Goal: Task Accomplishment & Management: Complete application form

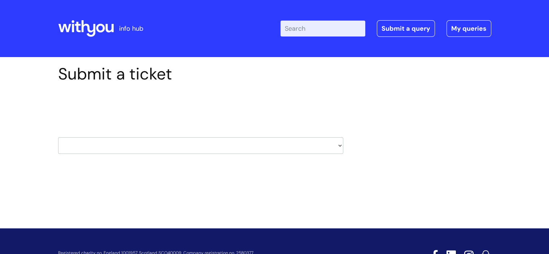
click at [305, 144] on select "HR / People IT and Support Clinical Drug Alerts Finance Accounts Data Support T…" at bounding box center [200, 145] width 285 height 17
select select "hr_/_people"
click at [58, 137] on select "HR / People IT and Support Clinical Drug Alerts Finance Accounts Data Support T…" at bounding box center [200, 145] width 285 height 17
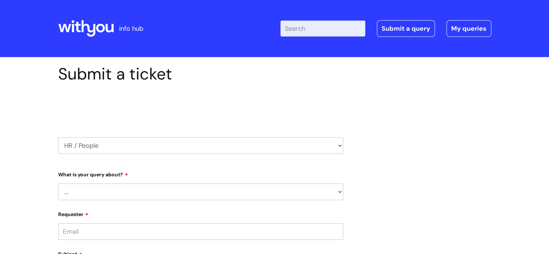
click at [83, 192] on select "... Absence Query Holiday Query Employee change request General HR Query iTrent…" at bounding box center [200, 191] width 285 height 17
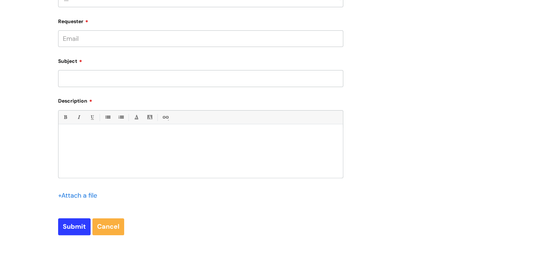
scroll to position [181, 0]
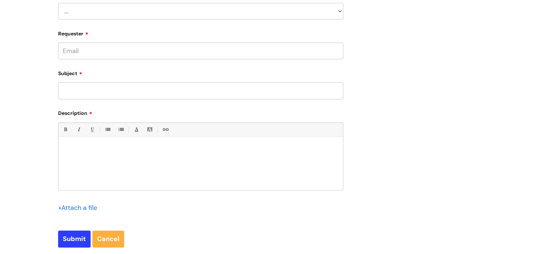
click at [84, 207] on input "file" at bounding box center [76, 207] width 36 height 9
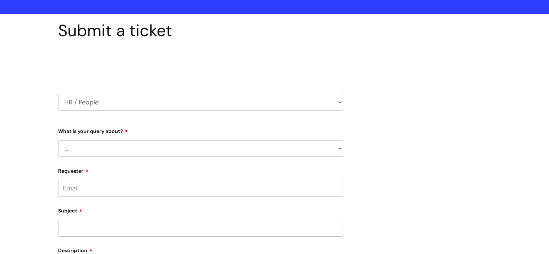
scroll to position [36, 0]
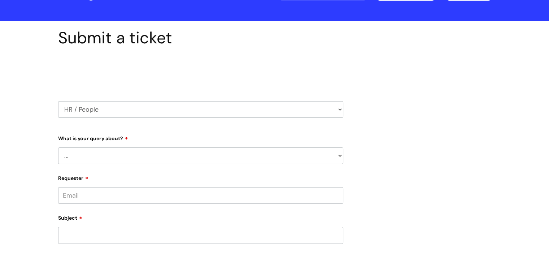
click at [77, 153] on select "... Absence Query Holiday Query Employee change request General HR Query iTrent…" at bounding box center [200, 155] width 285 height 17
select select "General HR Query"
click at [58, 147] on select "... Absence Query Holiday Query Employee change request General HR Query iTrent…" at bounding box center [200, 155] width 285 height 17
click at [93, 198] on input "Requester" at bounding box center [200, 195] width 285 height 17
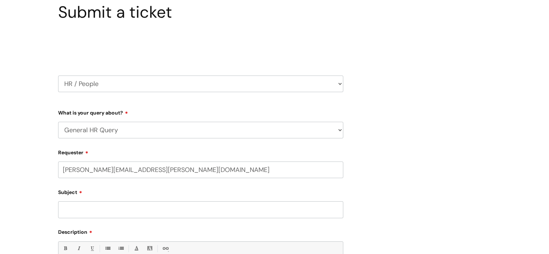
scroll to position [72, 0]
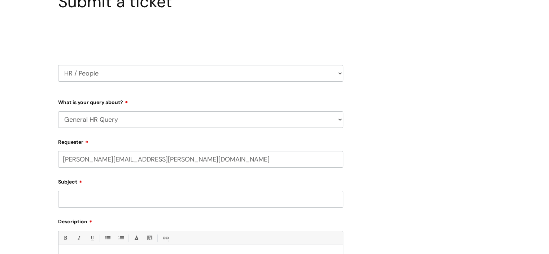
type input "simon.palmer@wearewithyou.org.uk"
click at [107, 189] on div "Subject" at bounding box center [200, 192] width 285 height 32
click at [99, 190] on input "text" at bounding box center [200, 187] width 285 height 17
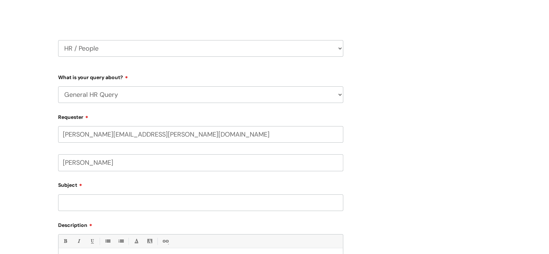
scroll to position [108, 0]
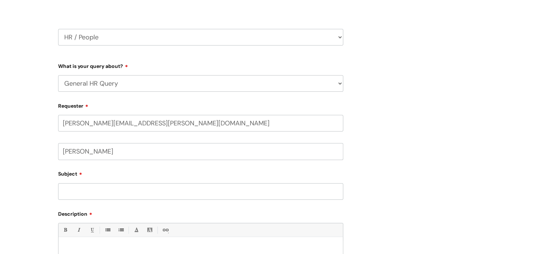
type input "Simon Palmer"
click at [78, 190] on input "Subject" at bounding box center [200, 191] width 285 height 17
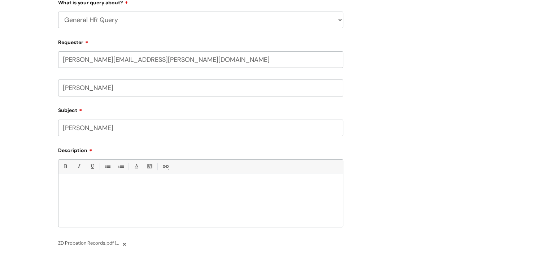
scroll to position [181, 0]
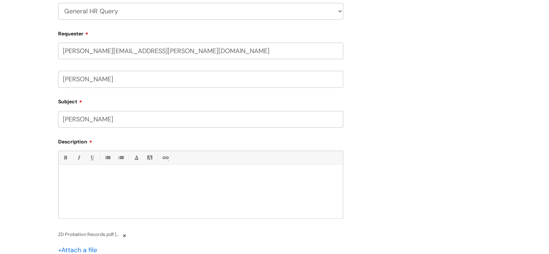
type input "Zoe Dunn"
click at [74, 177] on p at bounding box center [201, 177] width 274 height 7
click at [100, 120] on input "Zoe Dunn" at bounding box center [200, 119] width 285 height 17
click at [109, 81] on input "Simon Palmer" at bounding box center [200, 79] width 285 height 17
click at [79, 174] on p at bounding box center [201, 177] width 274 height 7
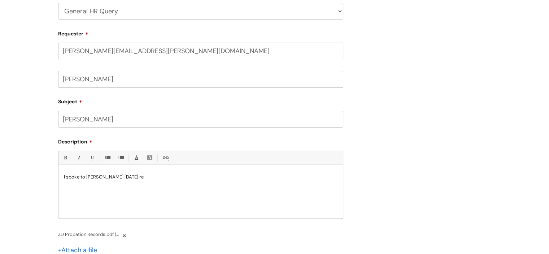
click at [99, 176] on p "I spoke to Derek yesterday re" at bounding box center [201, 177] width 274 height 7
click at [155, 178] on p "I spoke to Derek Mathieson yesterday re" at bounding box center [201, 177] width 274 height 7
click at [125, 176] on p "I spoke to Derek Mathieson yesterday re extending Zoe's probation by 3 months. …" at bounding box center [201, 177] width 274 height 7
click at [277, 177] on p "I spoke to Derek Mathieson yesterday re extending Zoe's probation by 3 months. …" at bounding box center [201, 177] width 274 height 7
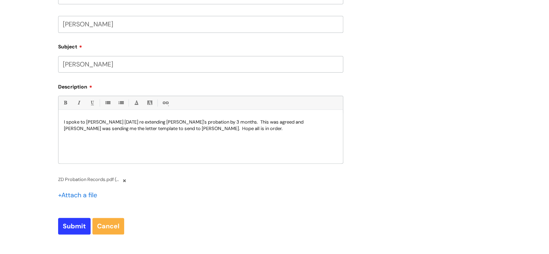
scroll to position [253, 0]
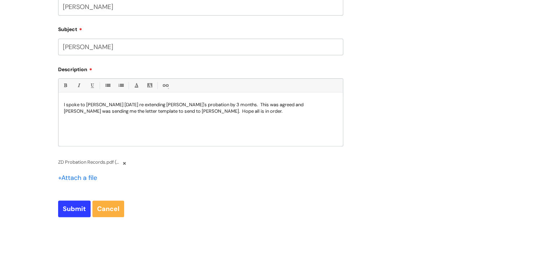
click at [81, 178] on input "file" at bounding box center [76, 177] width 36 height 9
click at [72, 210] on input "Submit" at bounding box center [74, 208] width 33 height 17
type input "Please Wait..."
